Goal: Navigation & Orientation: Find specific page/section

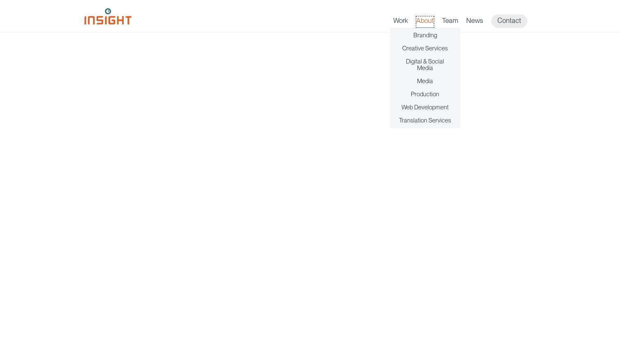
click at [422, 20] on link "About" at bounding box center [425, 21] width 18 height 11
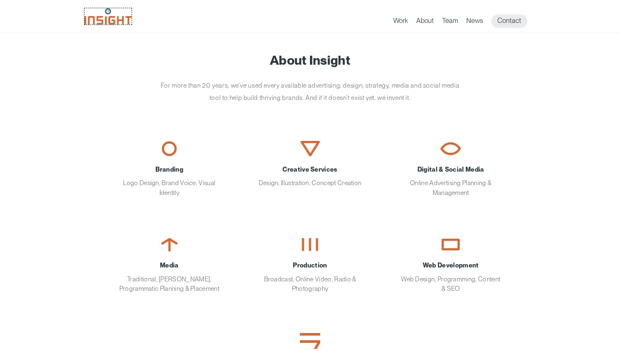
click at [119, 16] on img at bounding box center [107, 16] width 47 height 16
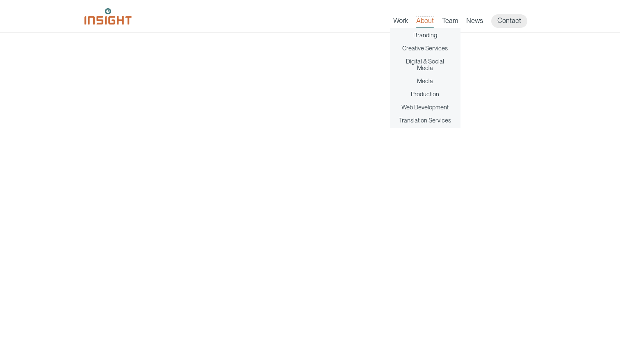
click at [431, 21] on link "About" at bounding box center [425, 21] width 18 height 11
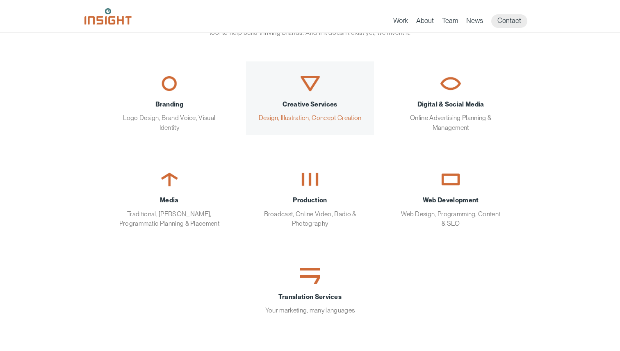
scroll to position [70, 0]
